Goal: Task Accomplishment & Management: Use online tool/utility

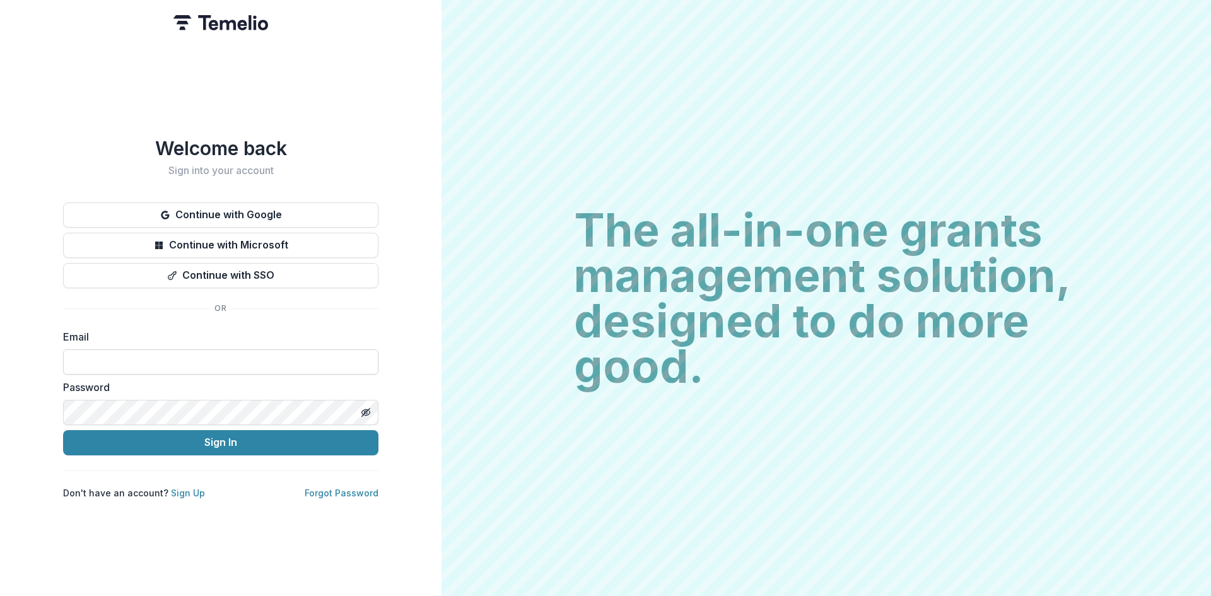
click at [273, 358] on input at bounding box center [220, 362] width 315 height 25
drag, startPoint x: 273, startPoint y: 358, endPoint x: 249, endPoint y: 357, distance: 24.6
click at [249, 357] on input at bounding box center [220, 362] width 315 height 25
type input "**********"
click at [368, 408] on icon "Toggle password visibility" at bounding box center [366, 413] width 10 height 10
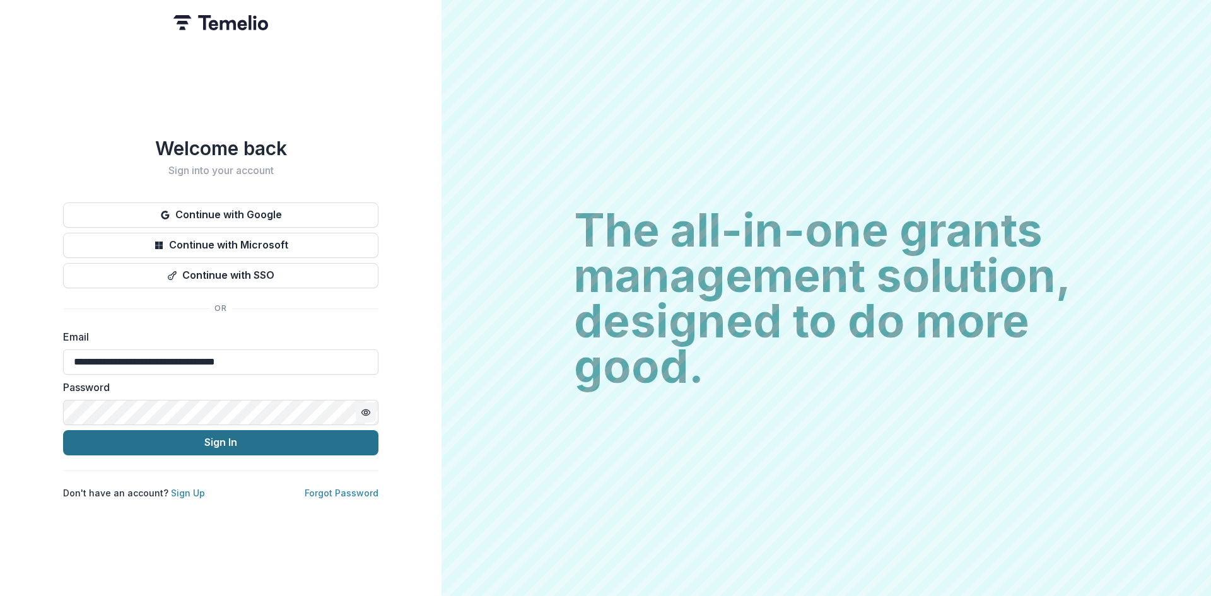
click at [230, 431] on button "Sign In" at bounding box center [220, 442] width 315 height 25
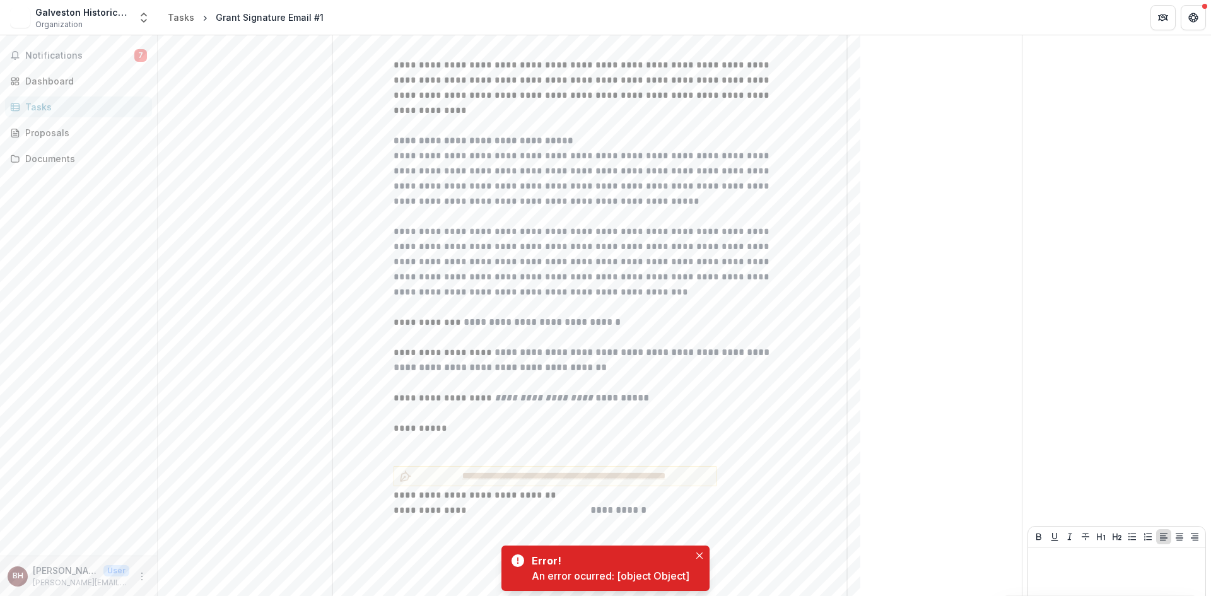
scroll to position [442, 0]
